Goal: Transaction & Acquisition: Purchase product/service

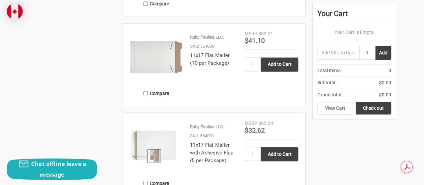
scroll to position [453, 0]
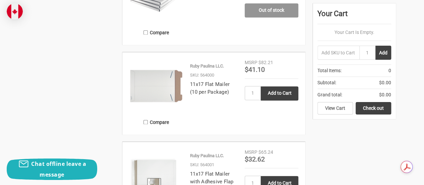
click at [158, 90] on img at bounding box center [157, 86] width 54 height 54
